Goal: Navigation & Orientation: Find specific page/section

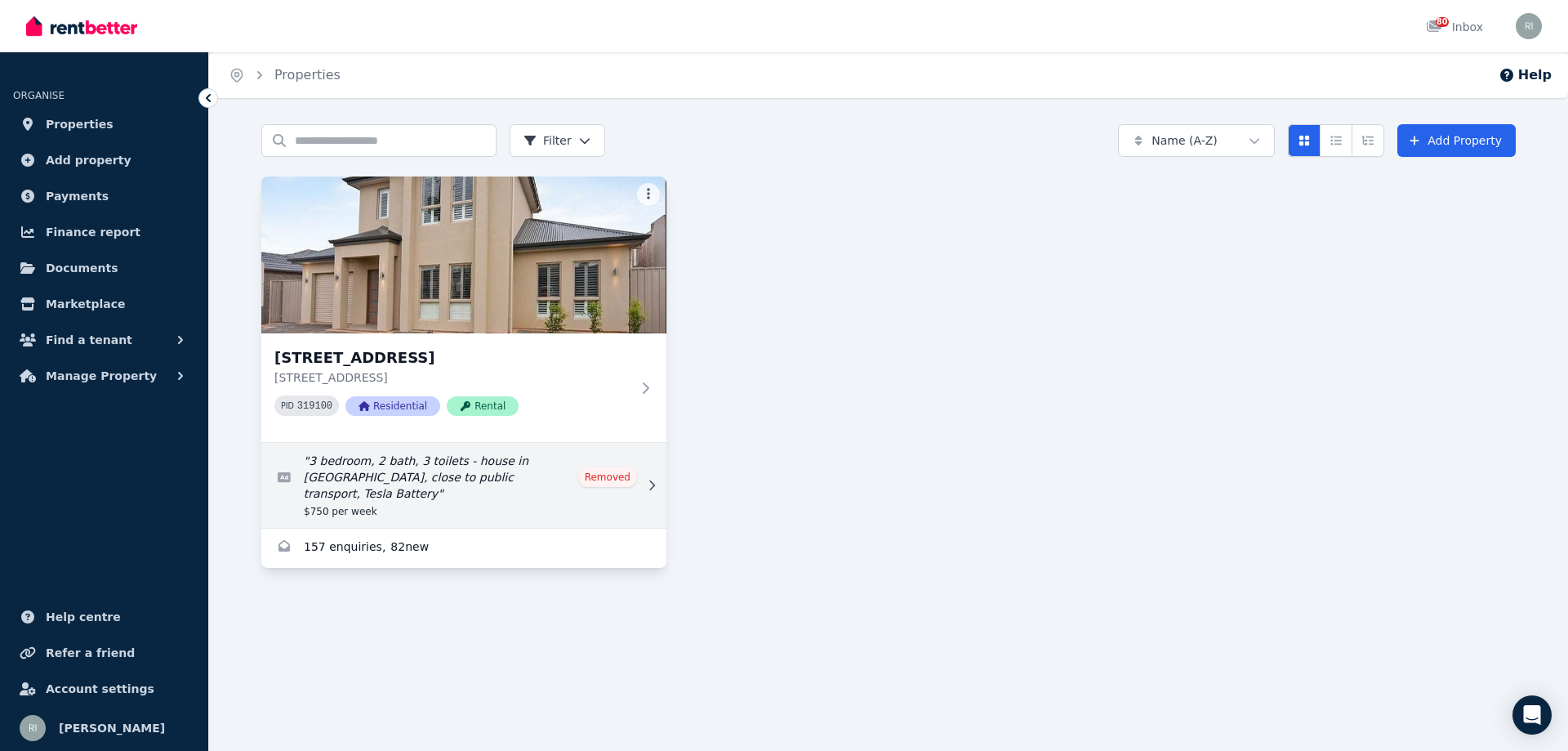
click at [507, 486] on link "Edit listing: 3 bedroom, 2 bath, 3 toilets - house in Edwardstown, close to pub…" at bounding box center [464, 485] width 405 height 85
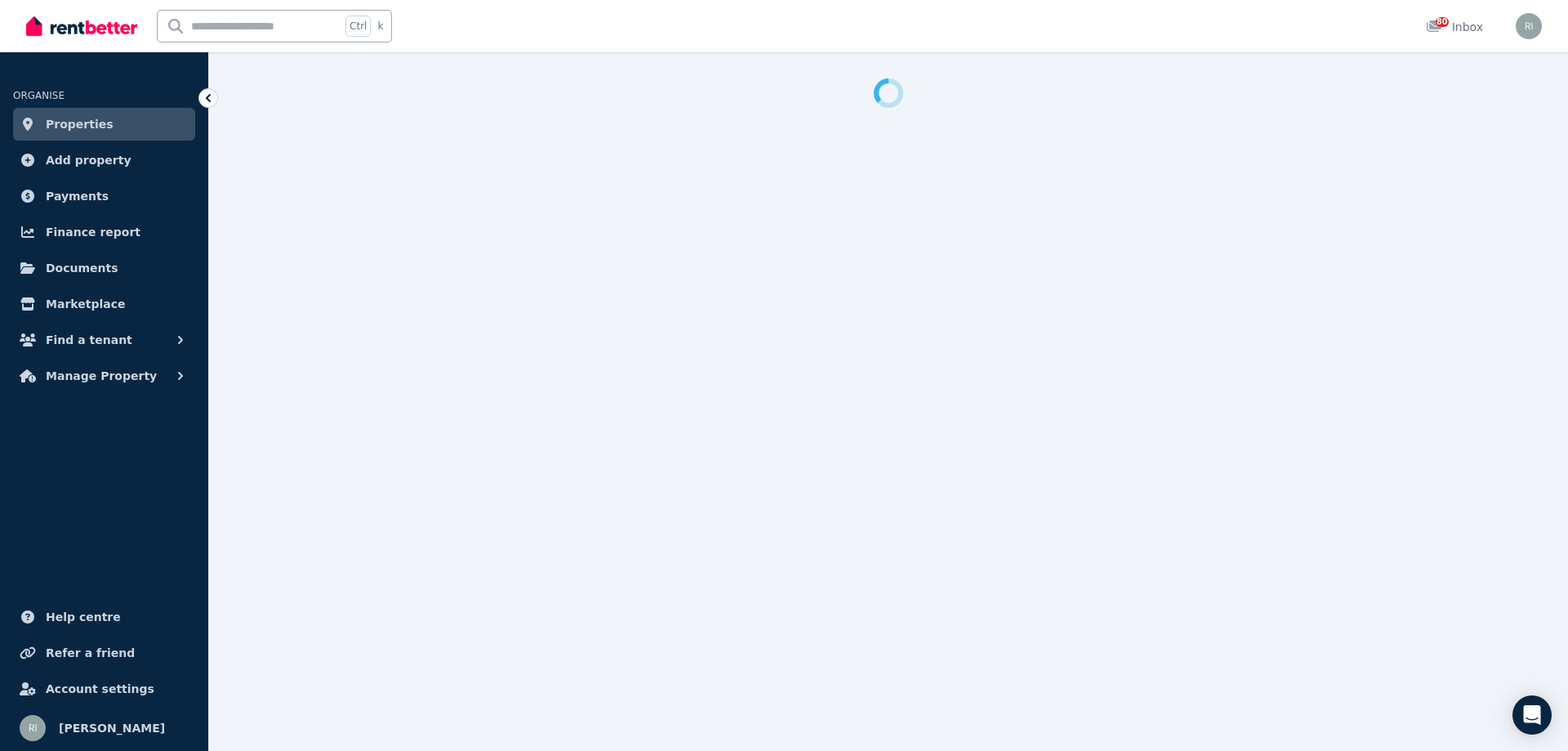
select select "**********"
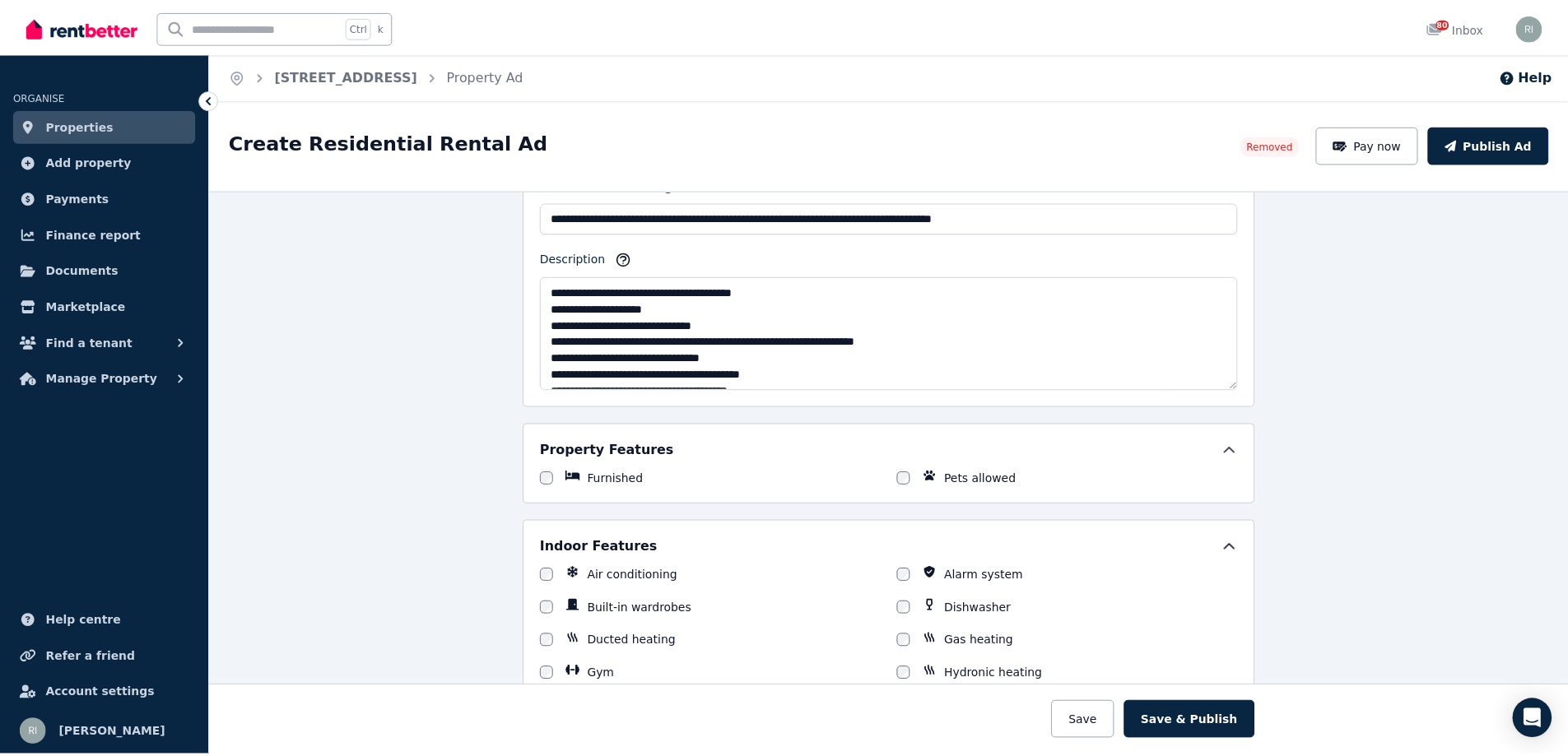
scroll to position [494, 0]
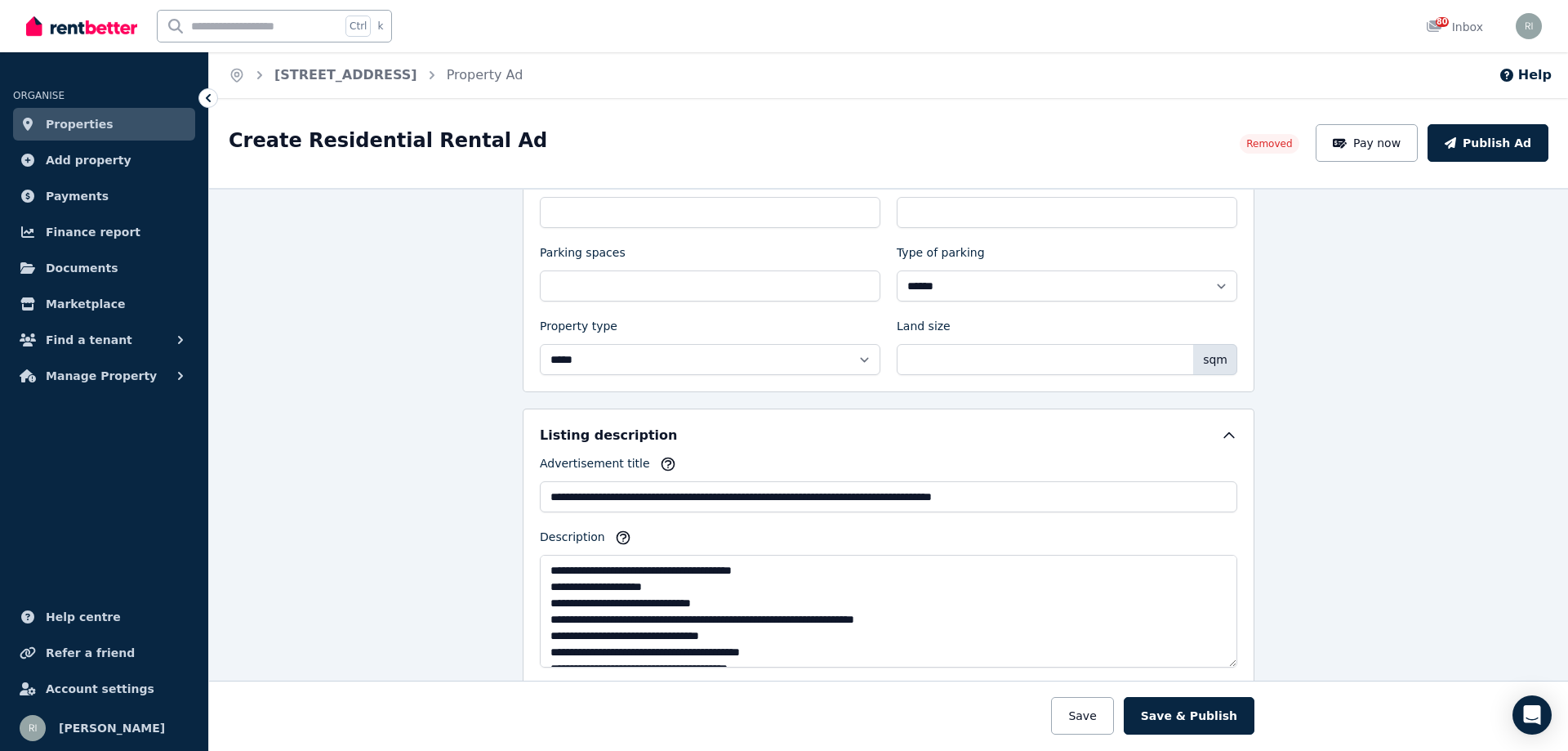
click at [128, 116] on link "Properties" at bounding box center [103, 124] width 182 height 33
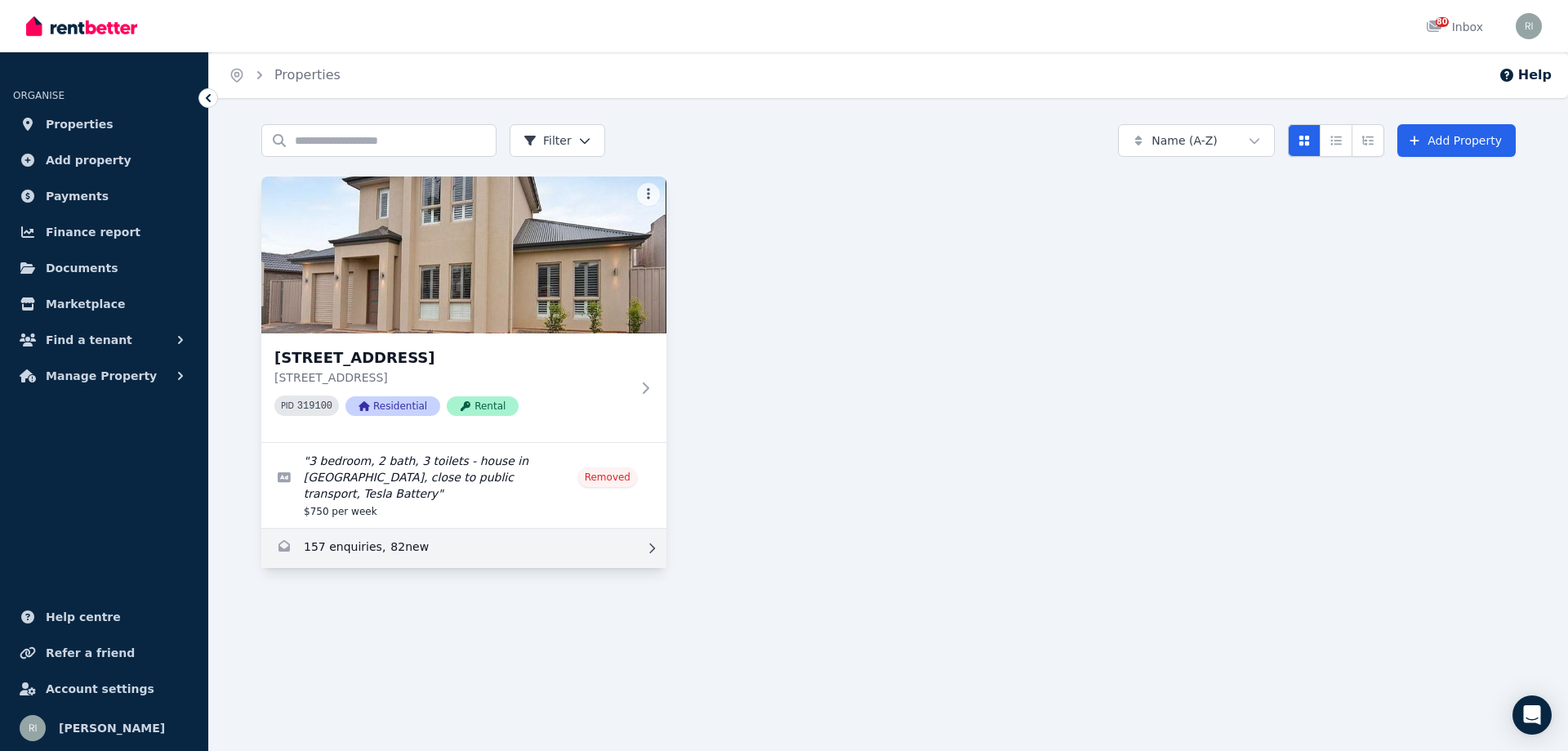
click at [601, 529] on link "Enquiries for 49 Dunorlan Road, Edwardstown" at bounding box center [464, 548] width 405 height 39
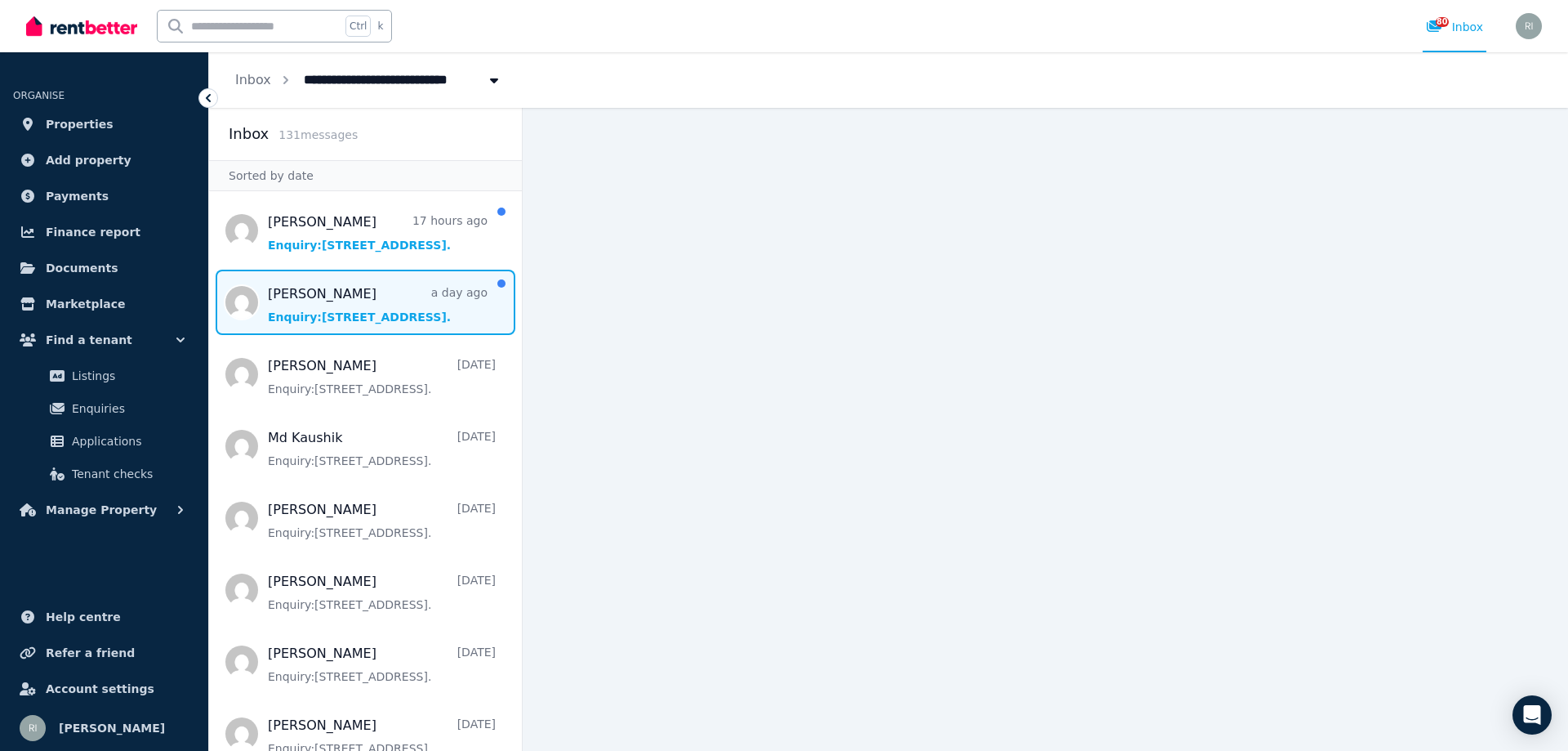
click at [347, 316] on span "Message list" at bounding box center [366, 302] width 313 height 65
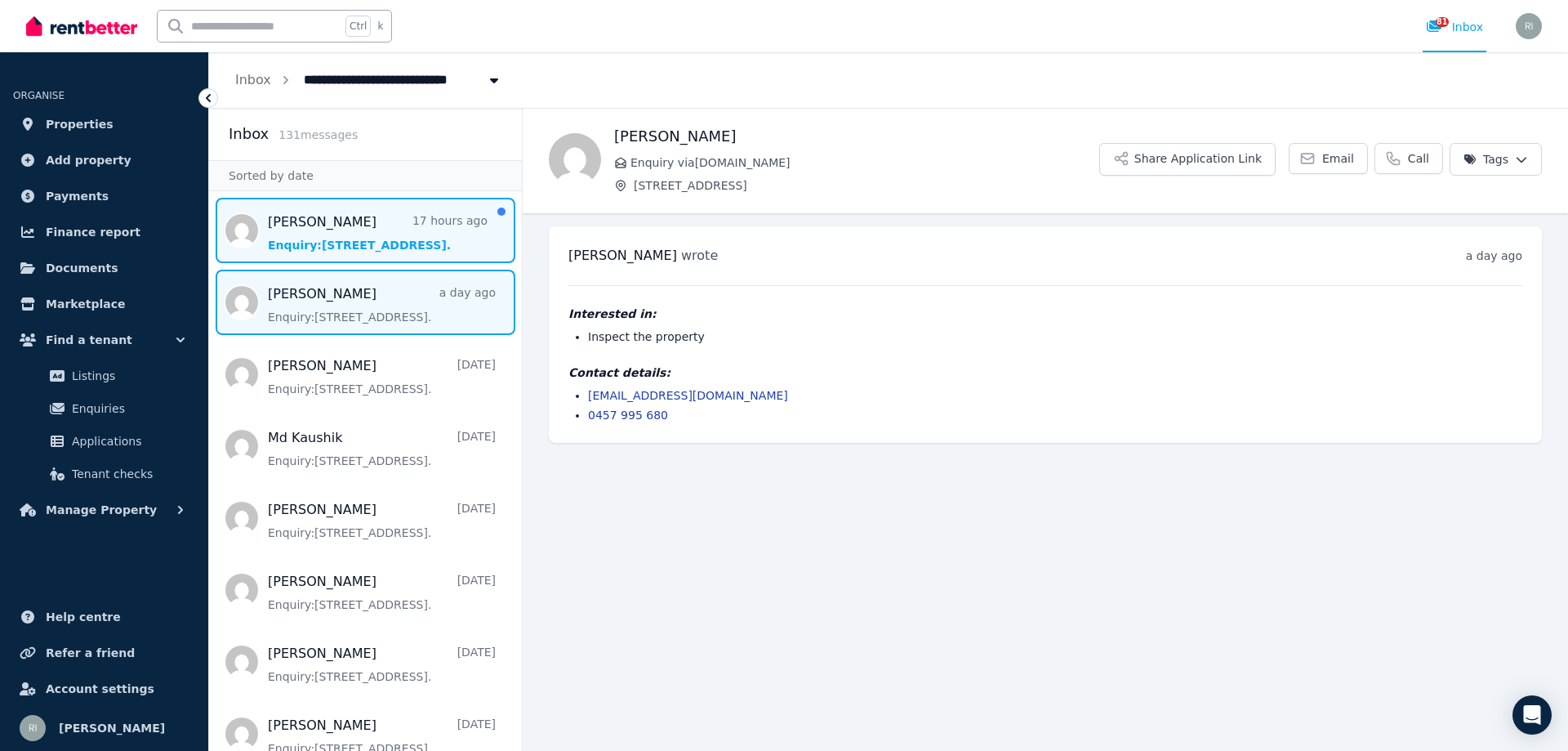
click at [319, 223] on span "Message list" at bounding box center [366, 230] width 313 height 65
click at [371, 292] on span "Message list" at bounding box center [366, 302] width 313 height 65
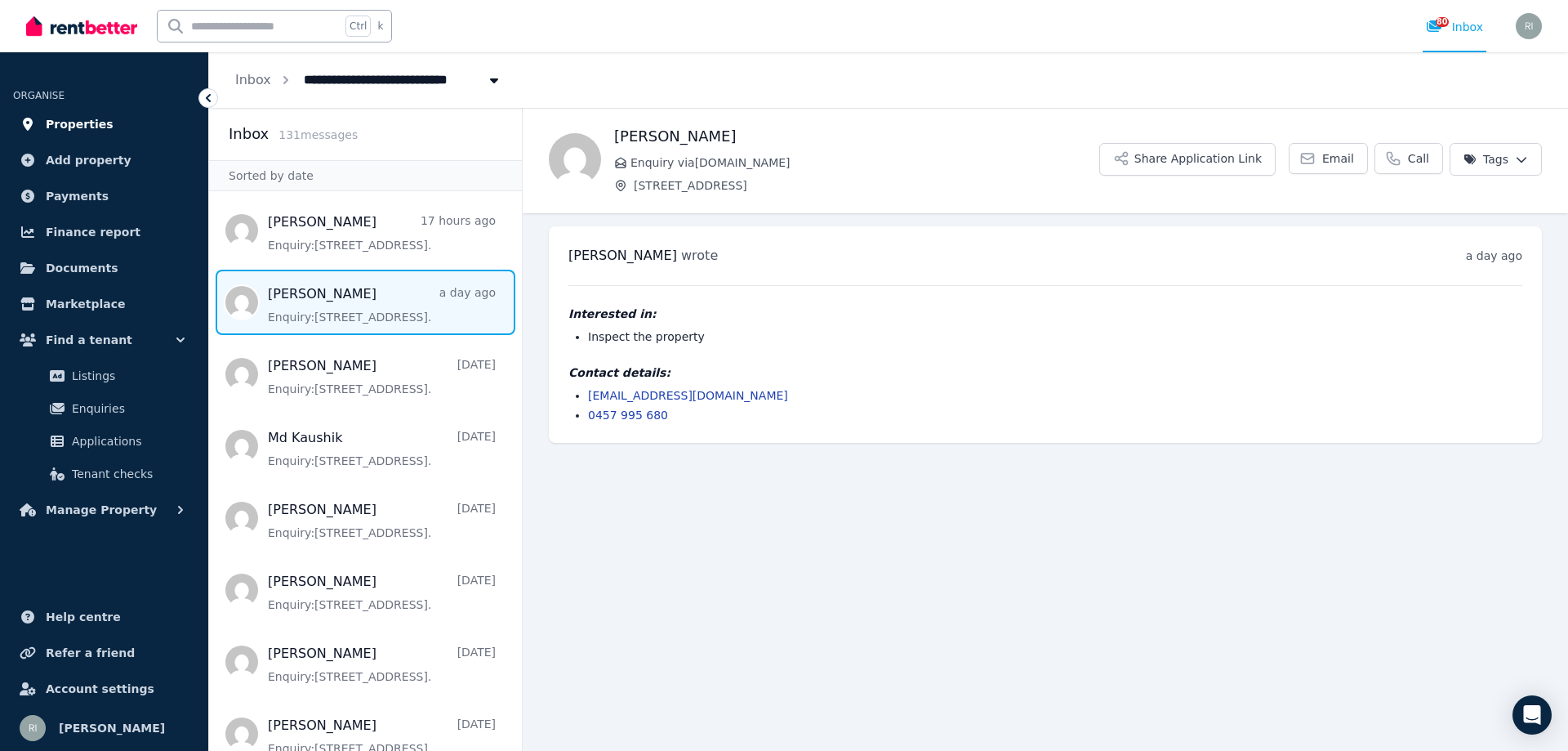
click at [99, 118] on span "Properties" at bounding box center [80, 123] width 68 height 19
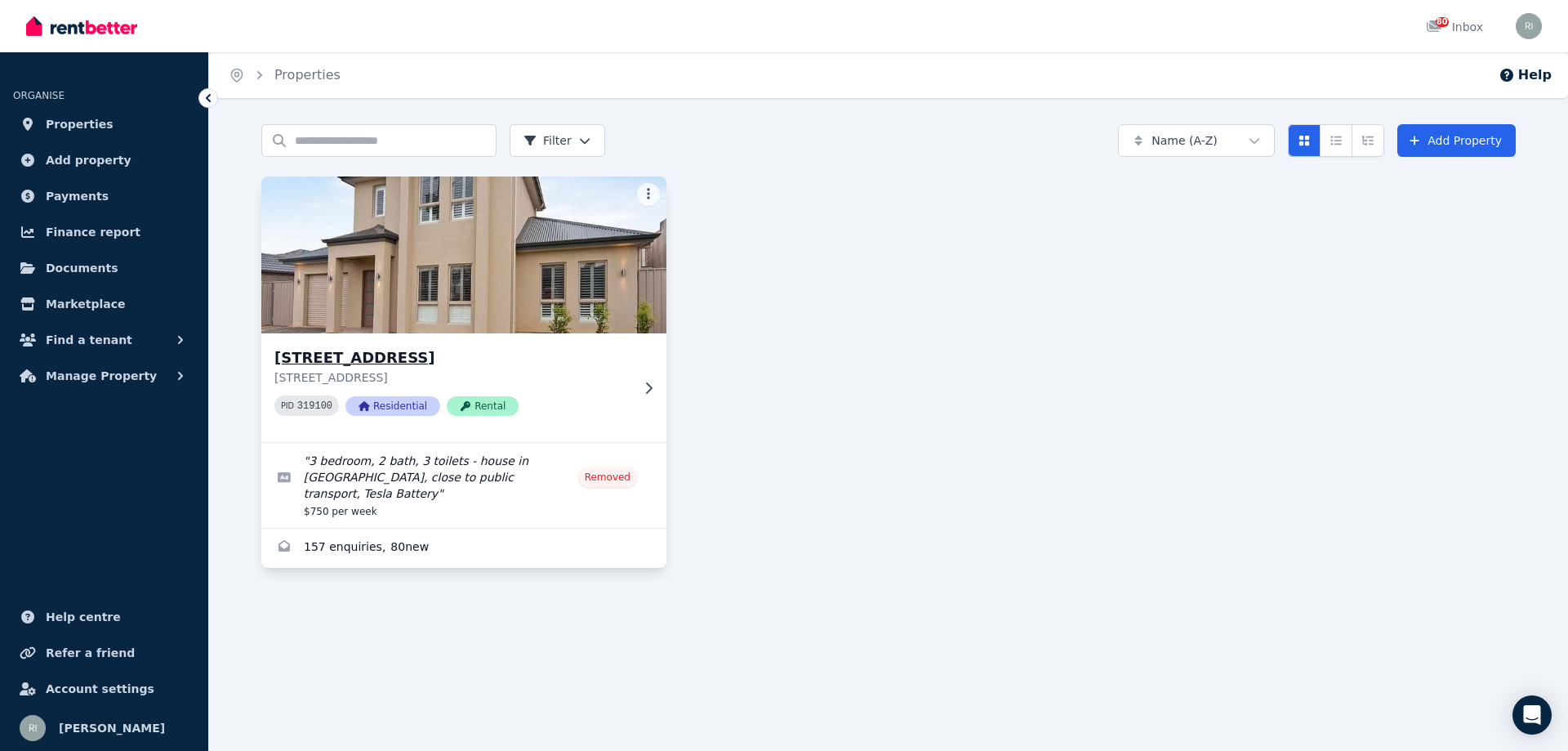
click at [570, 360] on h3 "[STREET_ADDRESS]" at bounding box center [452, 358] width 356 height 23
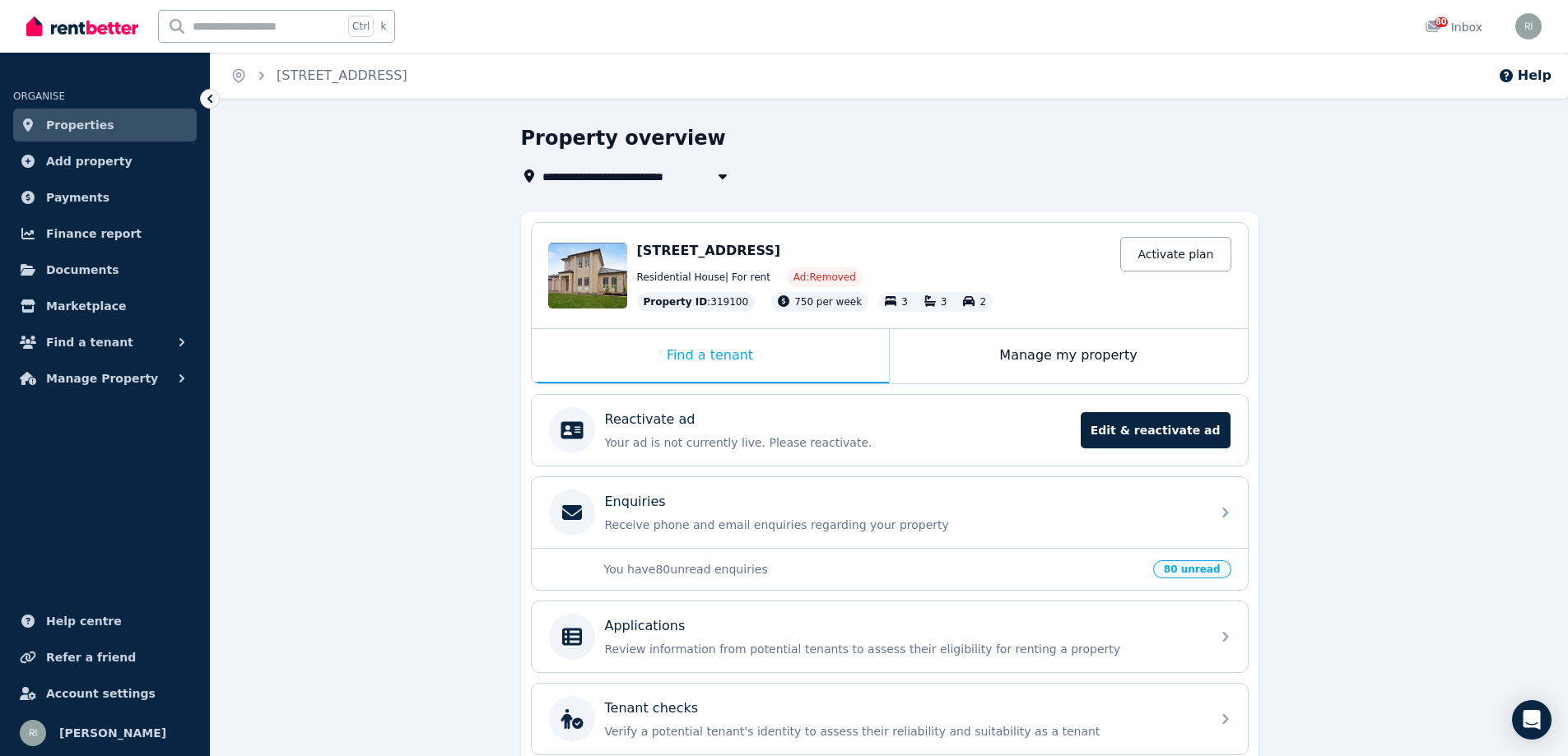
click at [104, 136] on link "Properties" at bounding box center [104, 125] width 183 height 33
